Goal: Task Accomplishment & Management: Complete application form

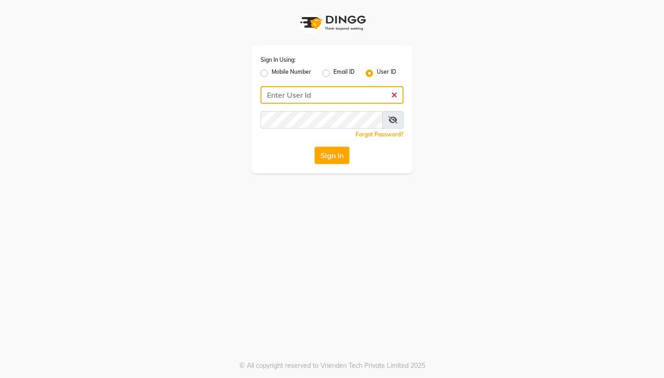
type input "holynails"
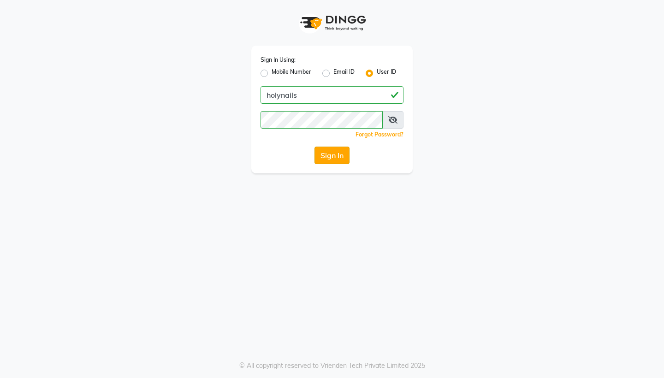
click at [332, 156] on button "Sign In" at bounding box center [331, 156] width 35 height 18
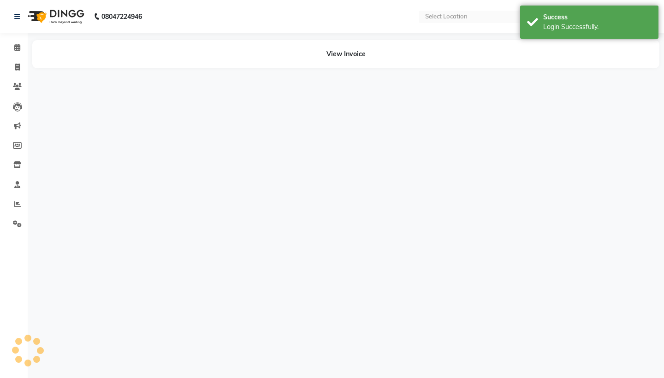
select select "en"
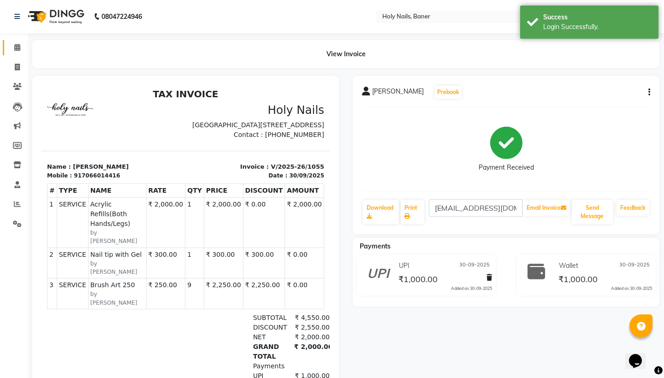
click at [14, 51] on span at bounding box center [17, 47] width 16 height 11
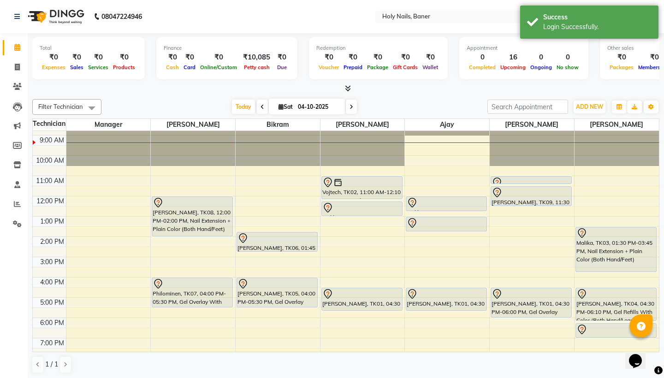
scroll to position [17, 0]
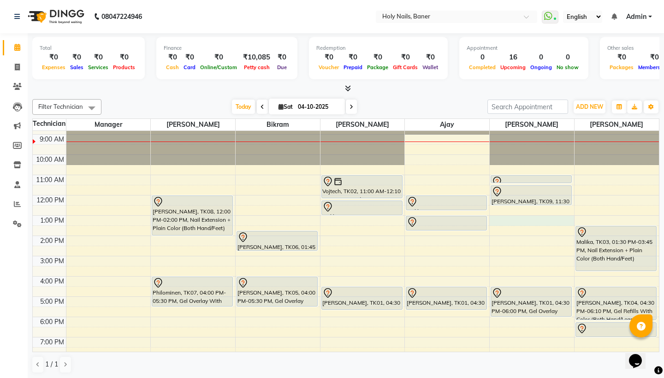
click at [497, 219] on div "8:00 AM 9:00 AM 10:00 AM 11:00 AM 12:00 PM 1:00 PM 2:00 PM 3:00 PM 4:00 PM 5:00…" at bounding box center [346, 256] width 626 height 284
select select "66406"
select select "tentative"
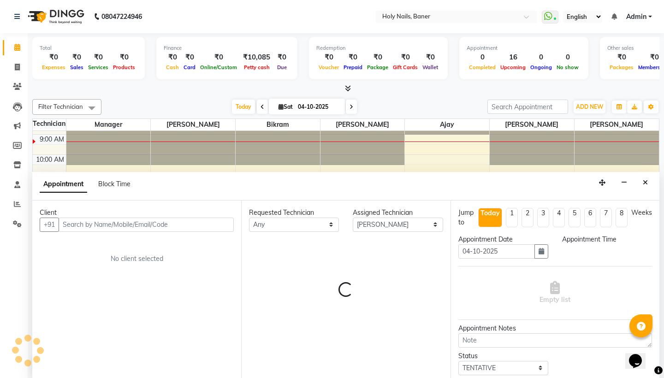
scroll to position [0, 0]
select select "780"
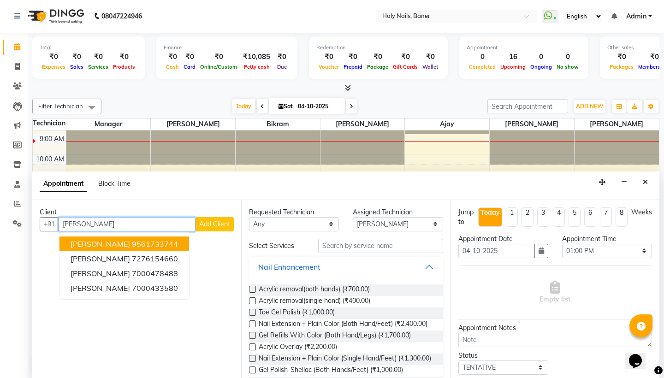
type input "[PERSON_NAME]"
click at [214, 224] on span "Add Client" at bounding box center [214, 224] width 31 height 8
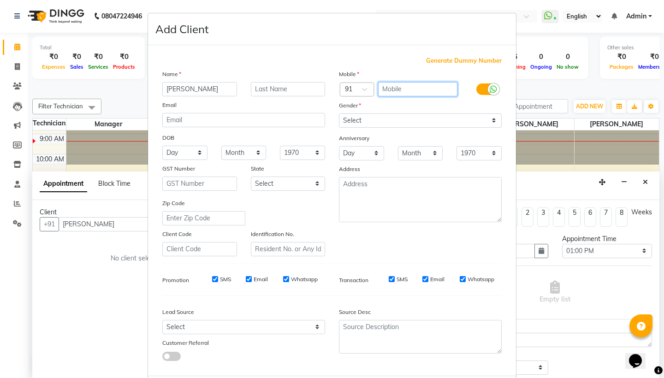
click at [388, 89] on input "text" at bounding box center [418, 89] width 80 height 14
type input "8936857226"
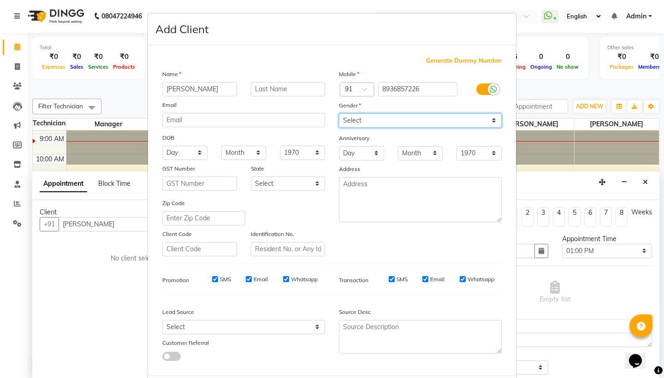
select select "[DEMOGRAPHIC_DATA]"
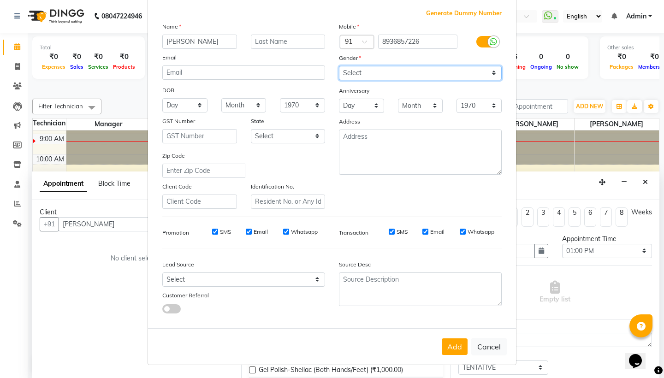
scroll to position [47, 0]
click at [447, 352] on button "Add" at bounding box center [455, 347] width 26 height 17
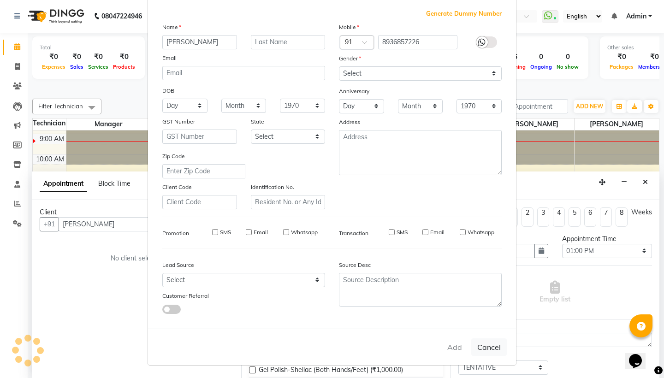
type input "8936857226"
select select
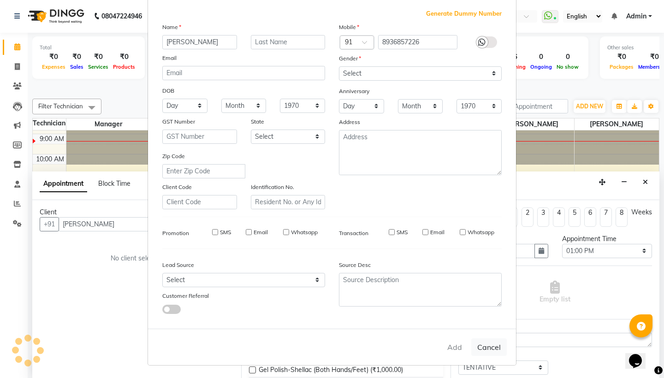
select select
checkbox input "false"
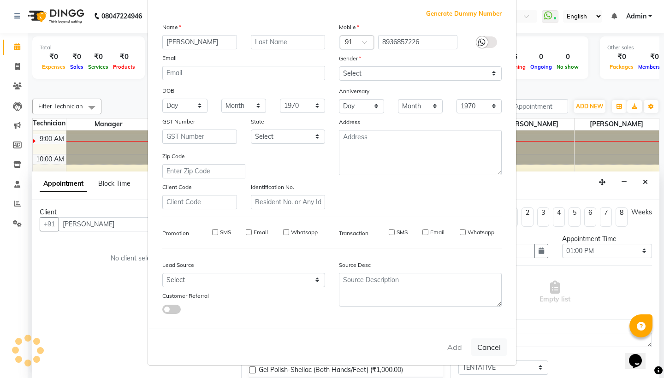
checkbox input "false"
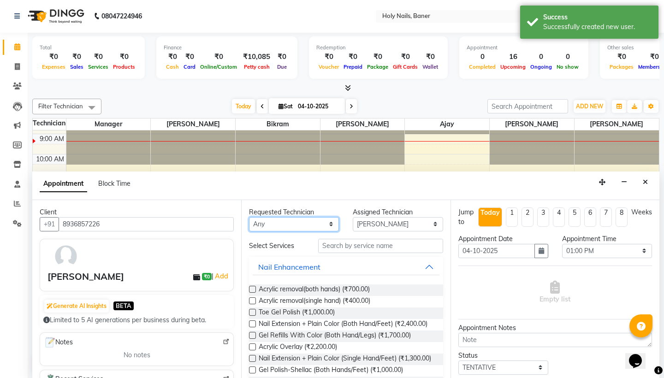
select select "66406"
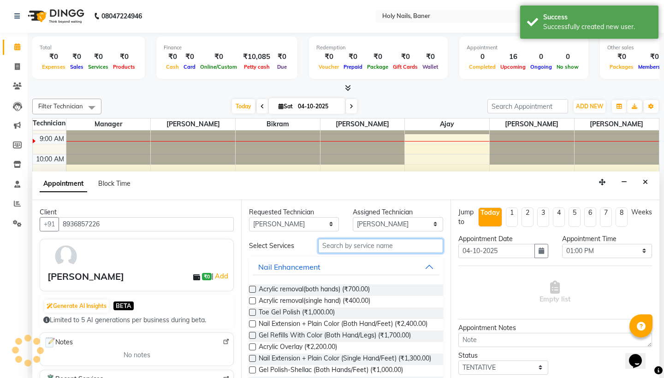
click at [345, 244] on input "text" at bounding box center [380, 246] width 125 height 14
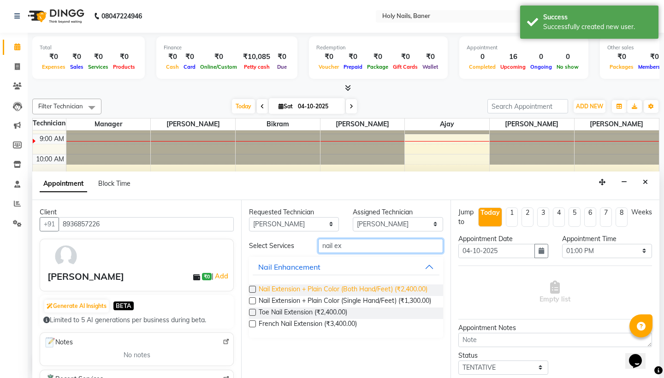
type input "nail ex"
click at [346, 287] on span "Nail Extension + Plain Color (Both Hand/Feet) (₹2,400.00)" at bounding box center [343, 291] width 169 height 12
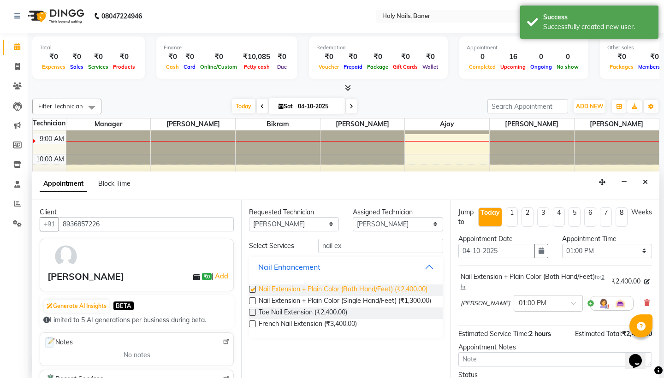
checkbox input "false"
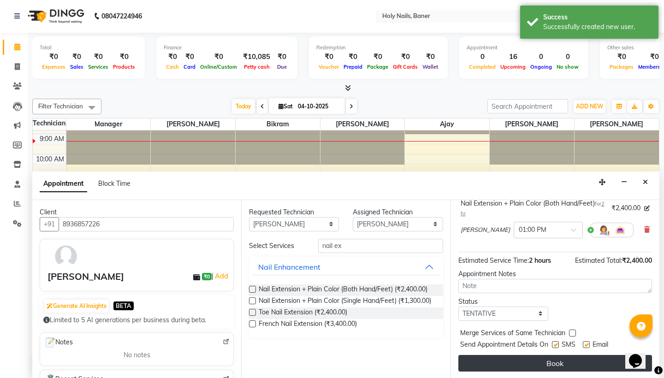
scroll to position [73, 0]
click at [511, 365] on button "Book" at bounding box center [555, 363] width 194 height 17
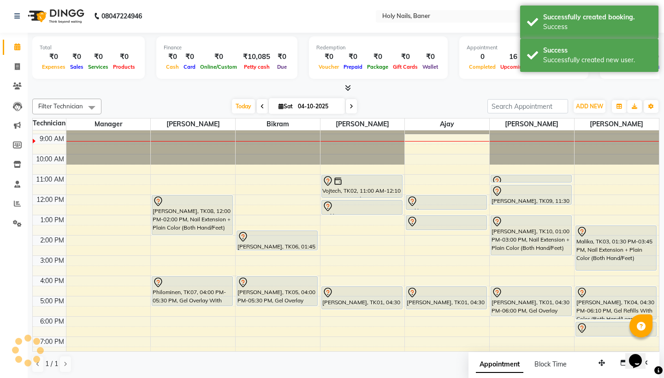
scroll to position [0, 0]
